Goal: Information Seeking & Learning: Learn about a topic

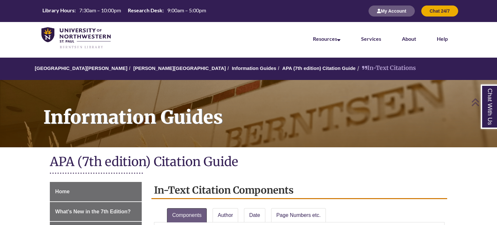
scroll to position [266, 0]
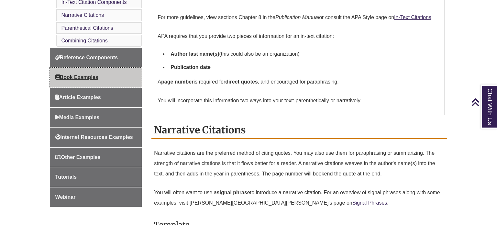
click at [107, 79] on link "Book Examples" at bounding box center [96, 77] width 92 height 19
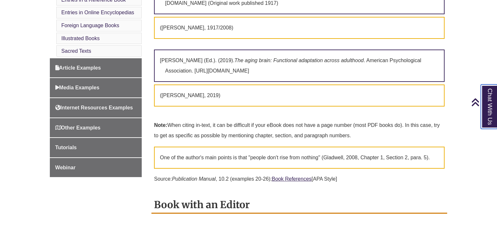
scroll to position [399, 0]
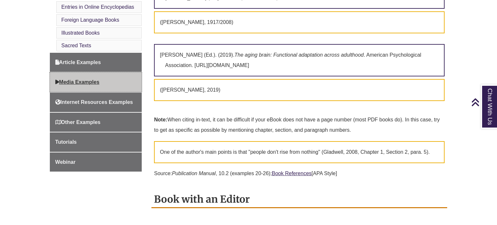
click at [111, 73] on link "Media Examples" at bounding box center [96, 82] width 92 height 19
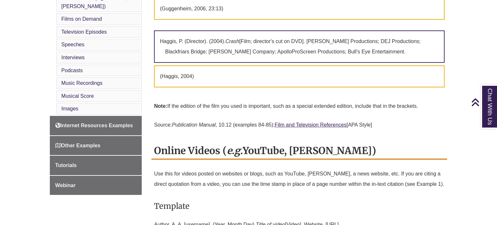
scroll to position [372, 0]
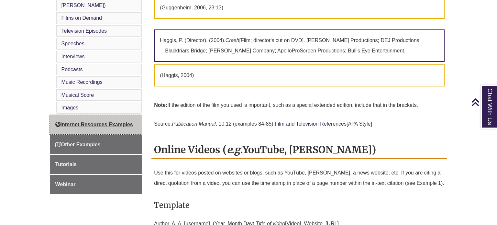
click at [117, 118] on link "Internet Resources Examples" at bounding box center [96, 124] width 92 height 19
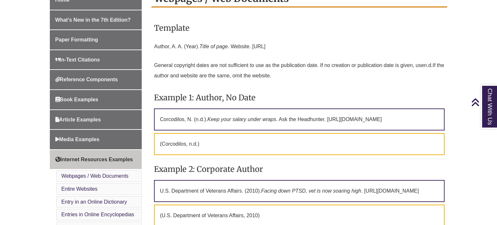
scroll to position [191, 0]
